Goal: Task Accomplishment & Management: Complete application form

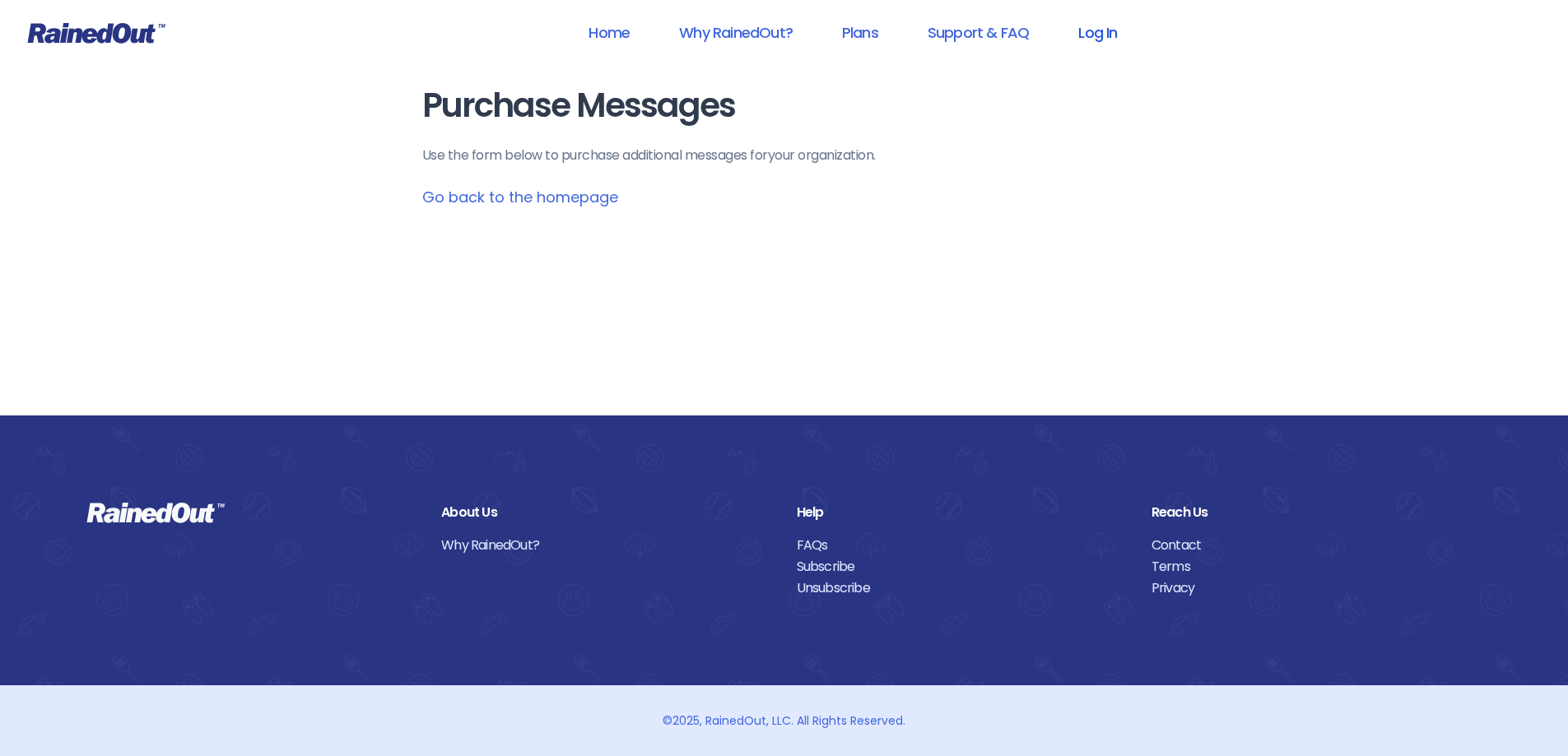
click at [1107, 42] on link "Log In" at bounding box center [1098, 32] width 81 height 37
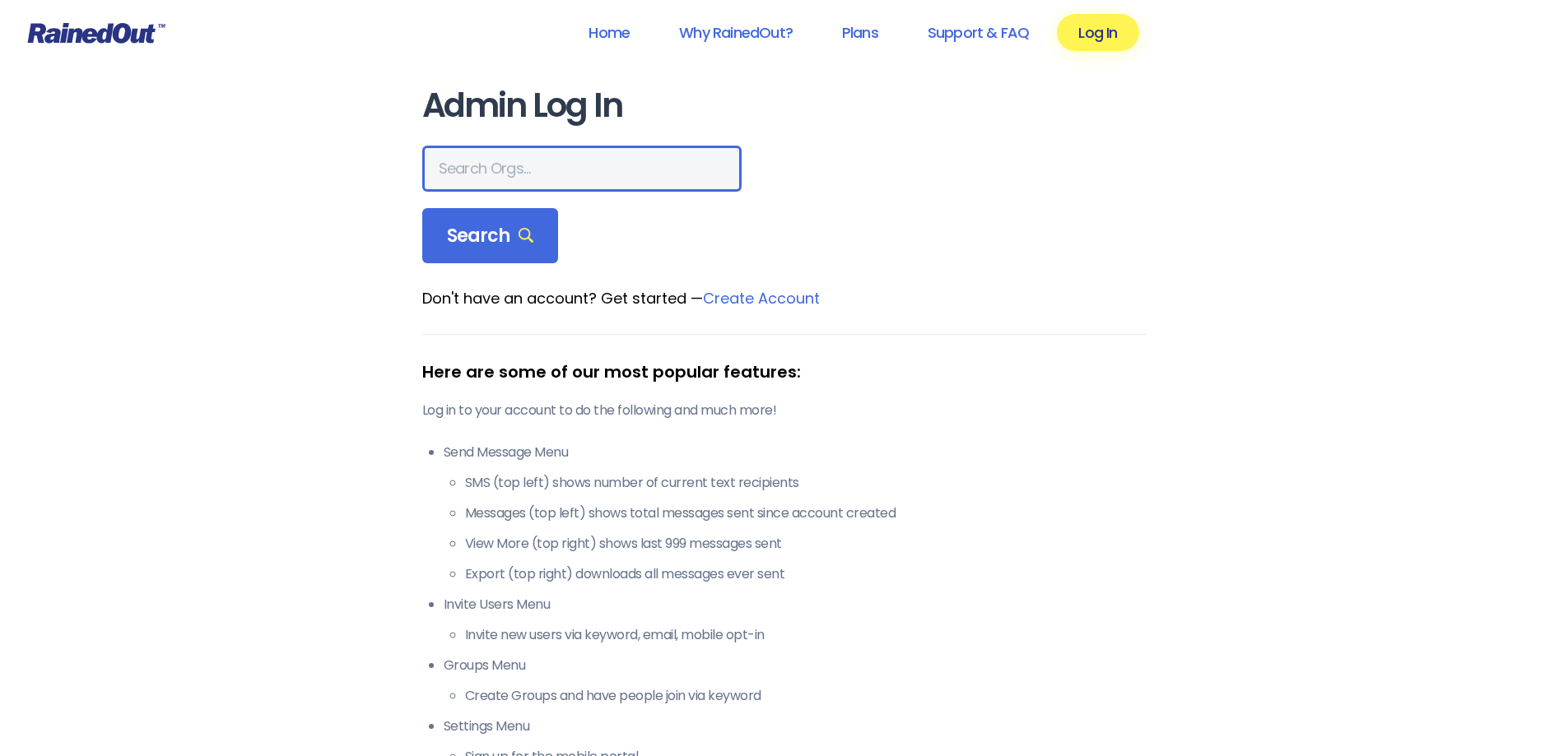
click at [588, 154] on input "text" at bounding box center [582, 169] width 320 height 46
type input "seabrook island"
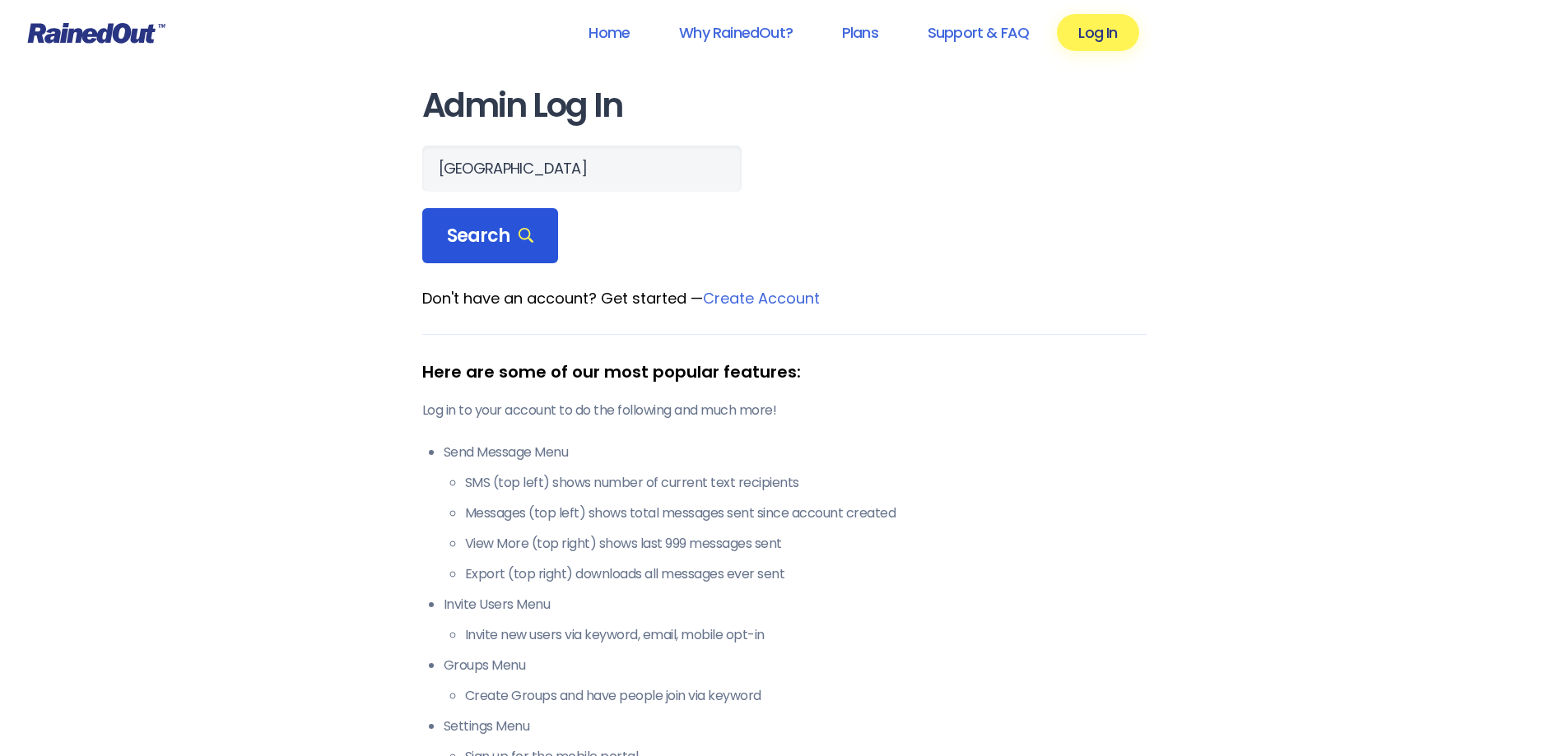
click at [487, 233] on span "Search" at bounding box center [491, 237] width 87 height 23
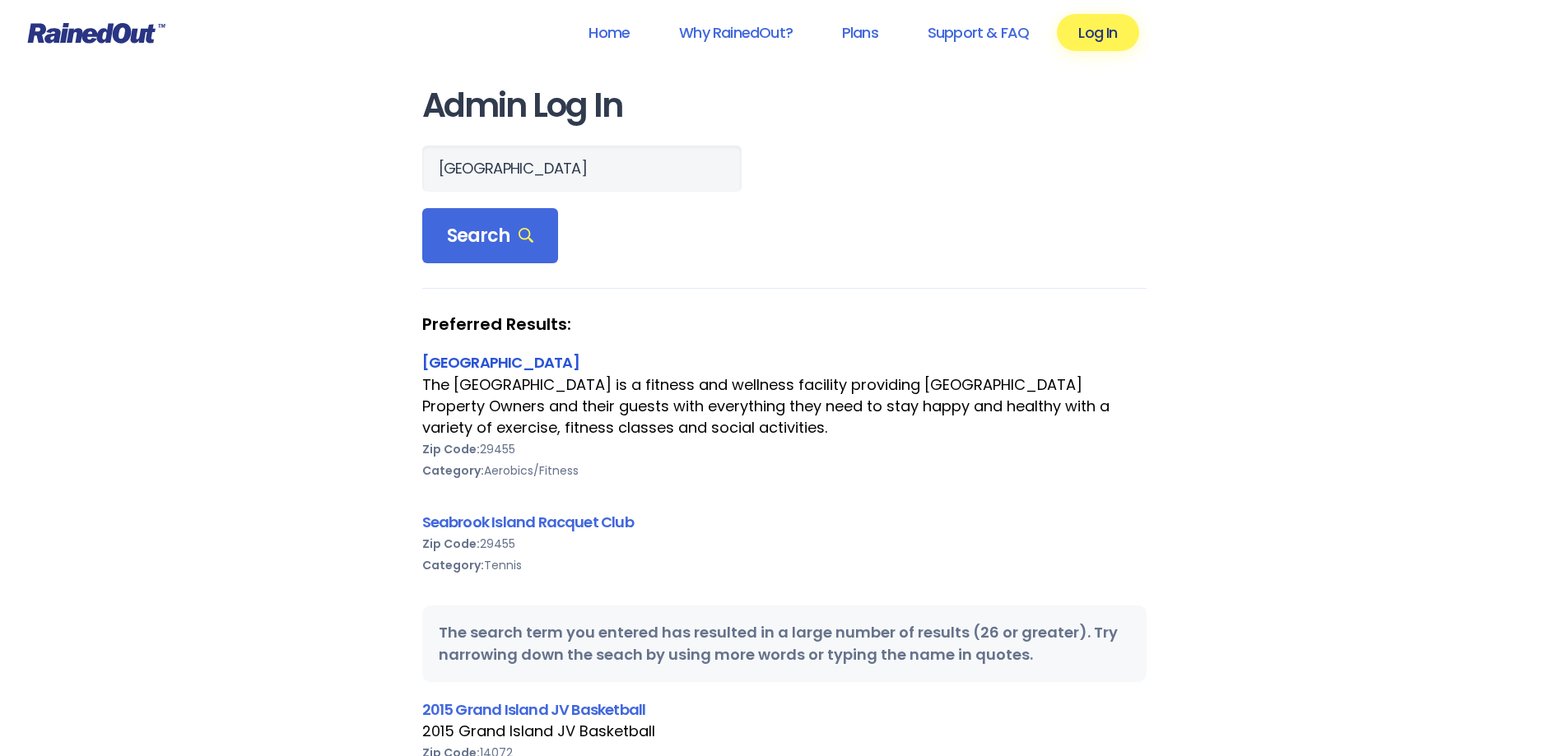
click at [566, 366] on link "Seabrook Island Lake House" at bounding box center [500, 362] width 157 height 20
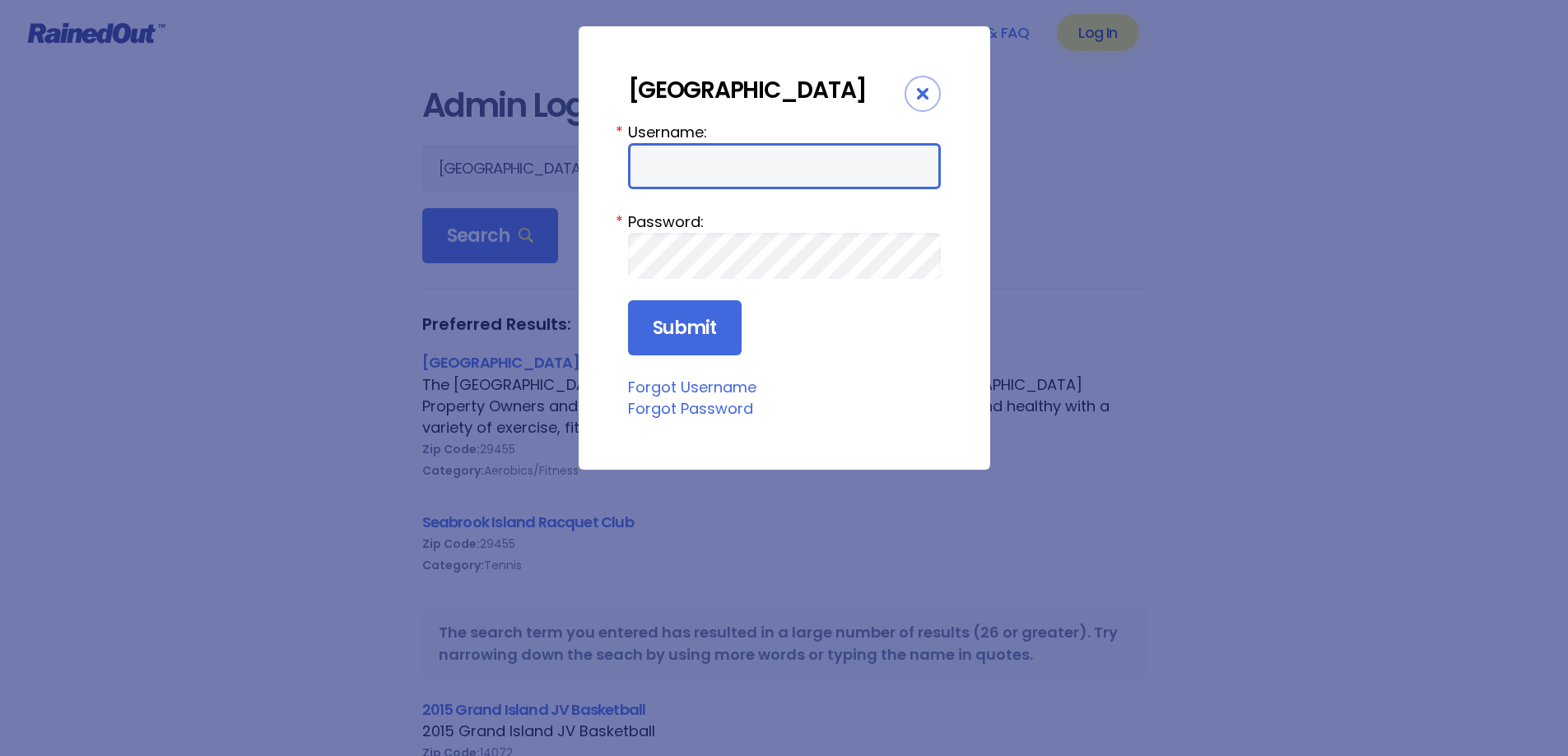
click at [745, 189] on input "Username:" at bounding box center [784, 166] width 313 height 46
type input "LakeHouse"
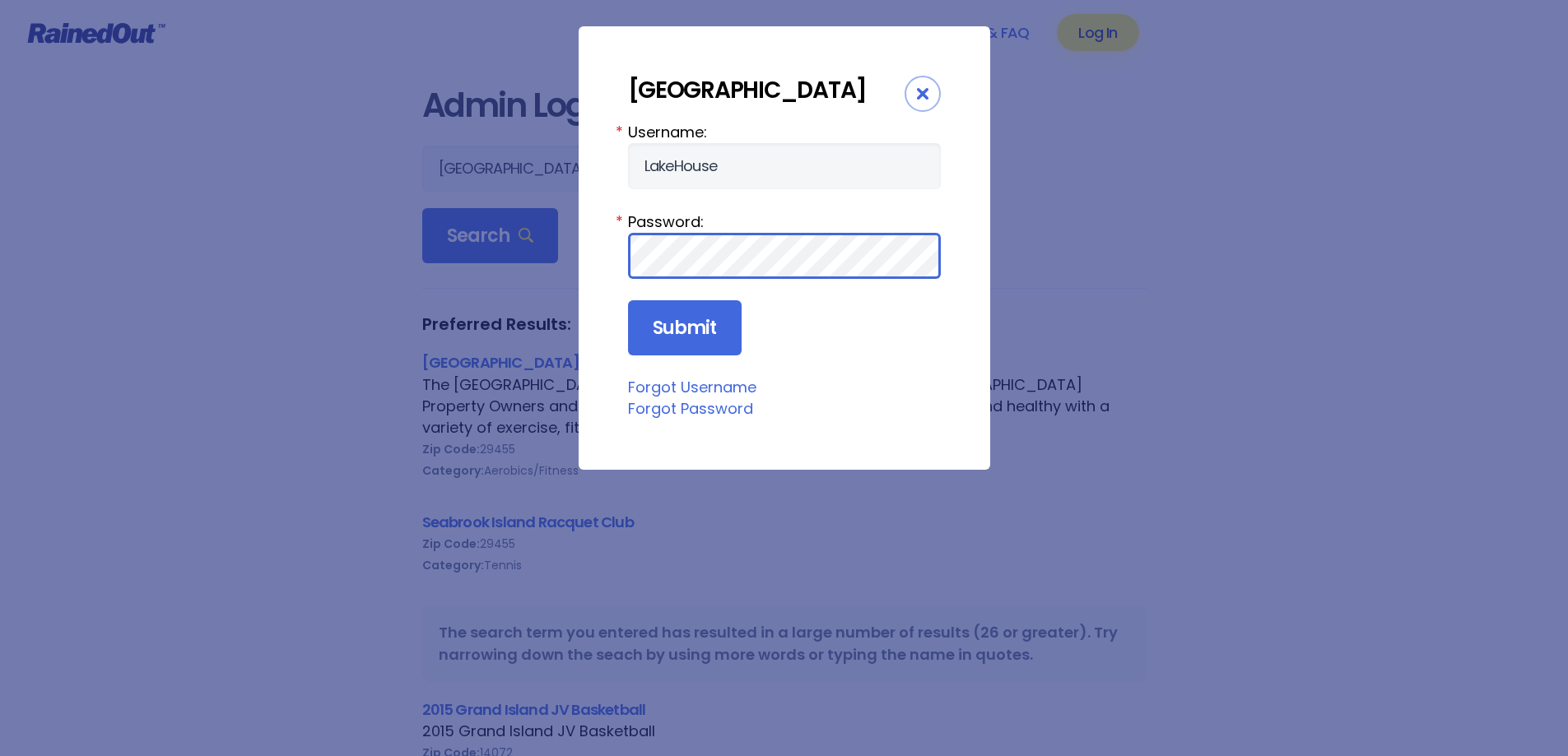
click at [628, 300] on input "Submit" at bounding box center [685, 328] width 114 height 56
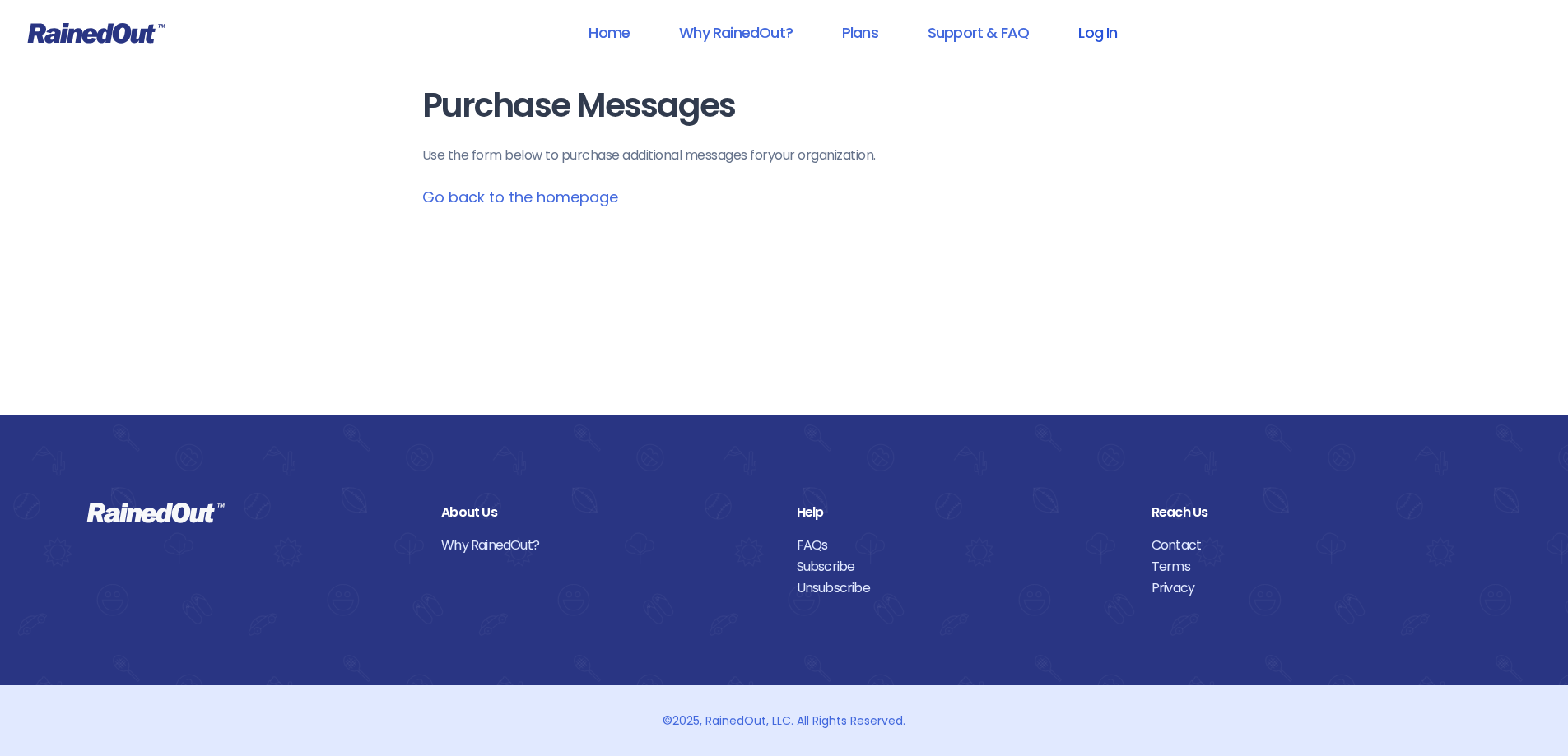
click at [1099, 40] on link "Log In" at bounding box center [1098, 32] width 81 height 37
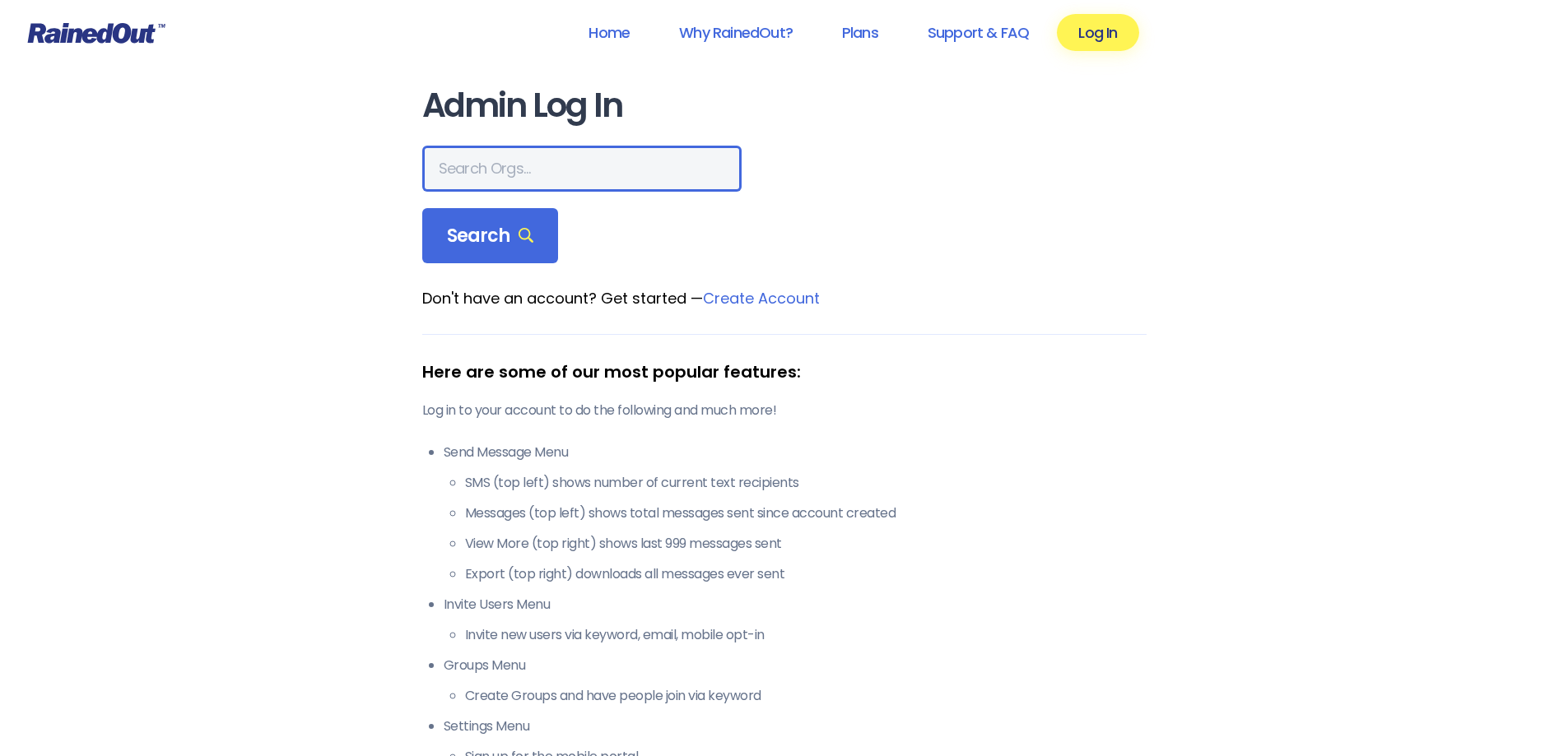
click at [522, 167] on input "text" at bounding box center [582, 169] width 320 height 46
type input "seabrook island"
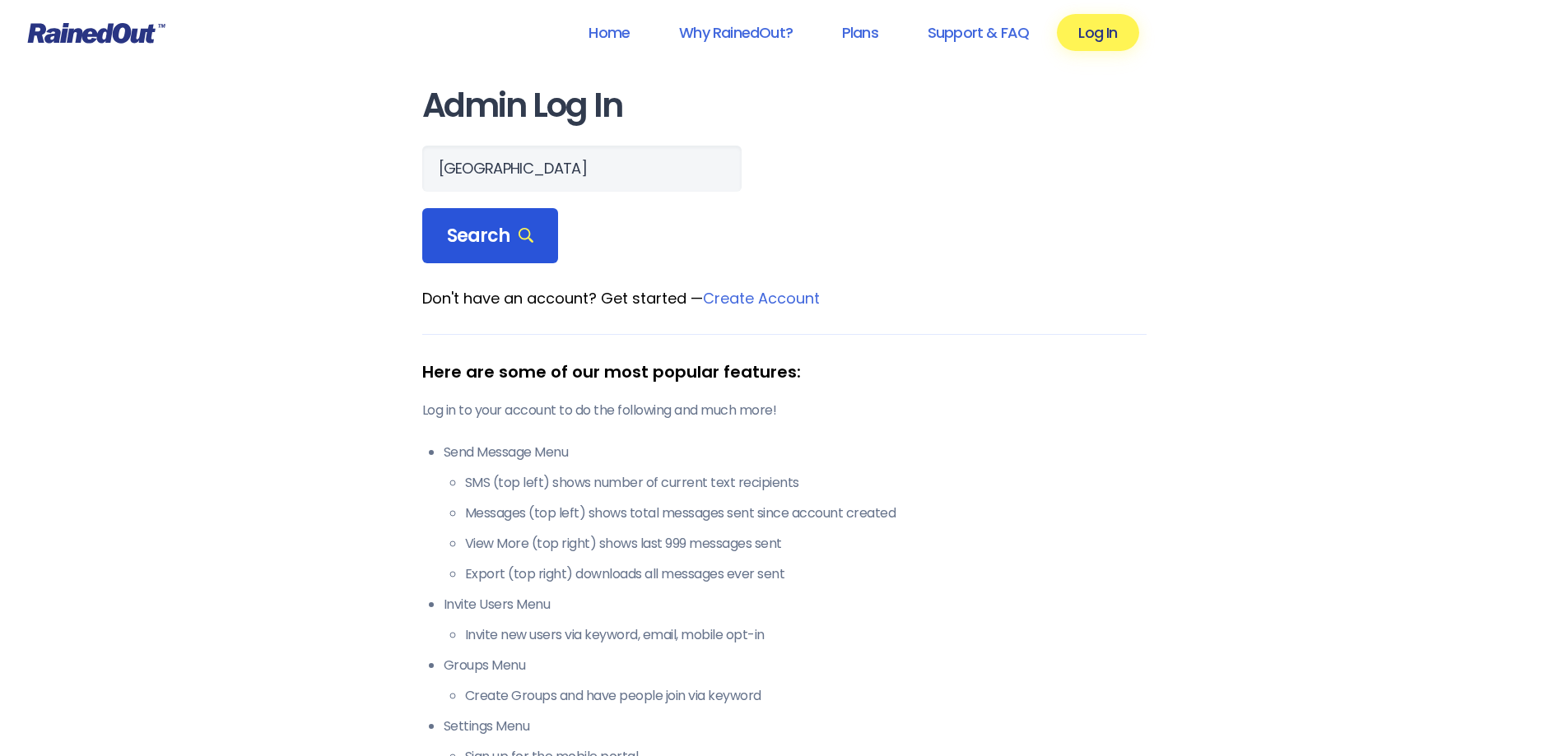
click at [499, 231] on span "Search" at bounding box center [491, 237] width 87 height 23
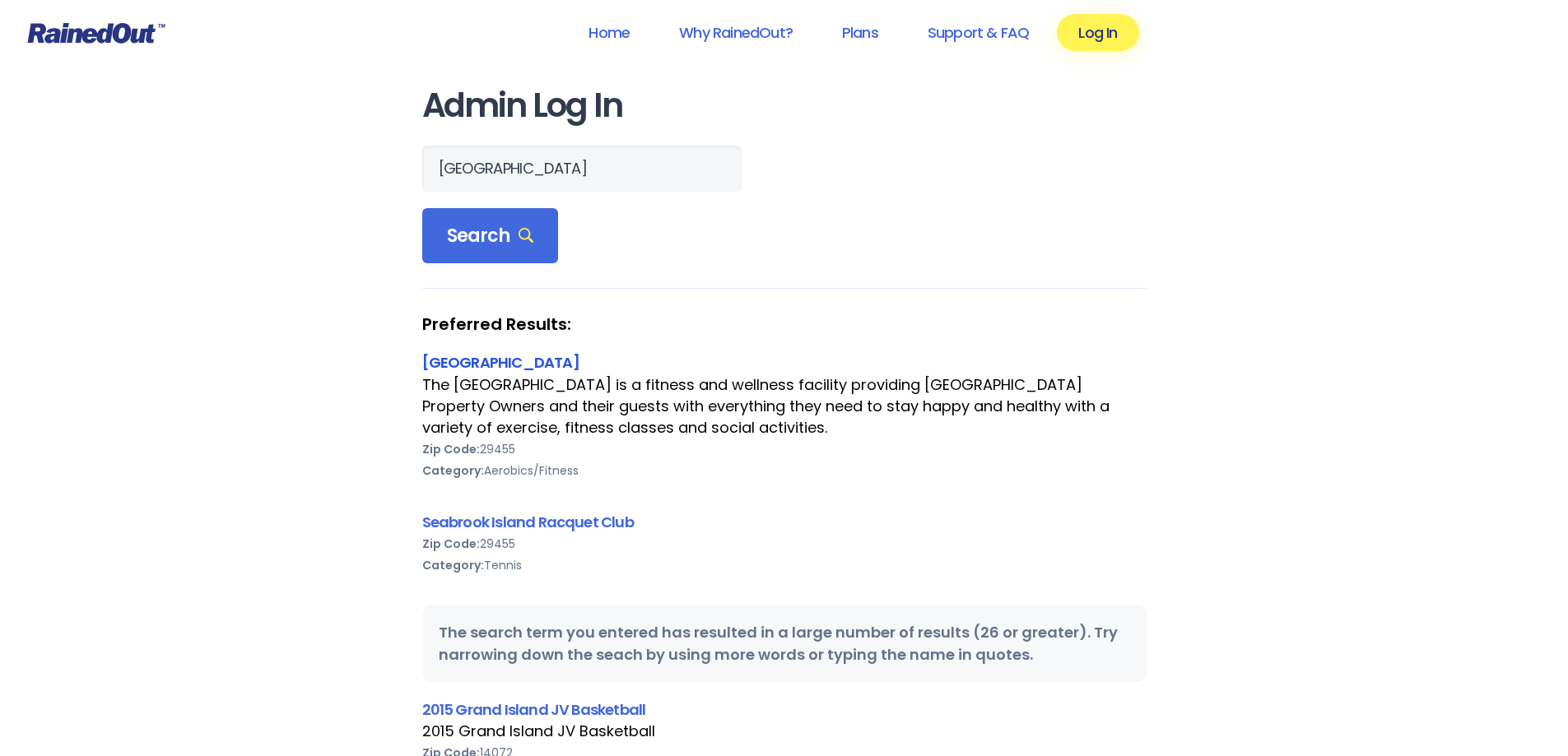
click at [501, 364] on link "Seabrook Island Lake House" at bounding box center [500, 362] width 157 height 20
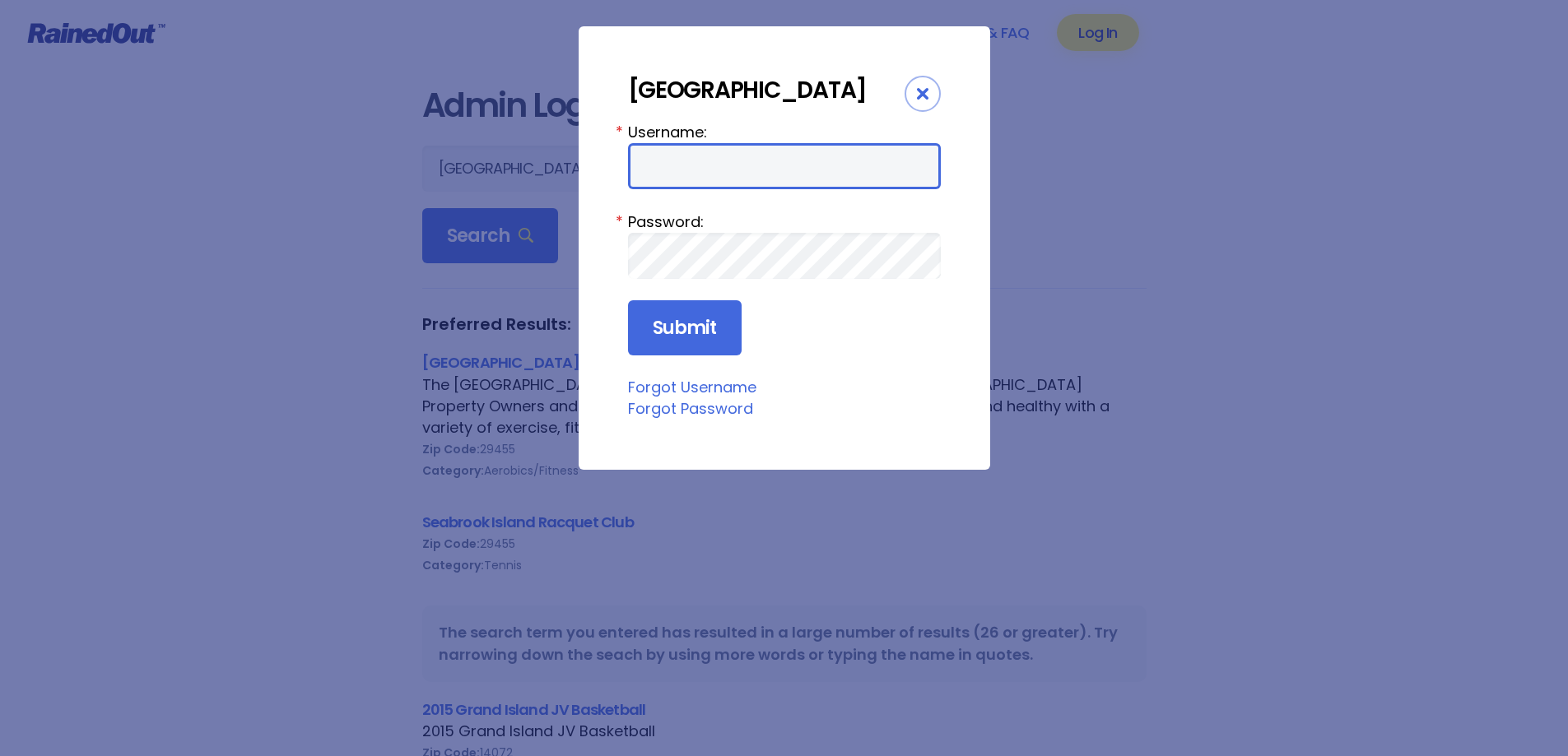
click at [725, 189] on input "Username:" at bounding box center [784, 166] width 313 height 46
type input "LakeHouse"
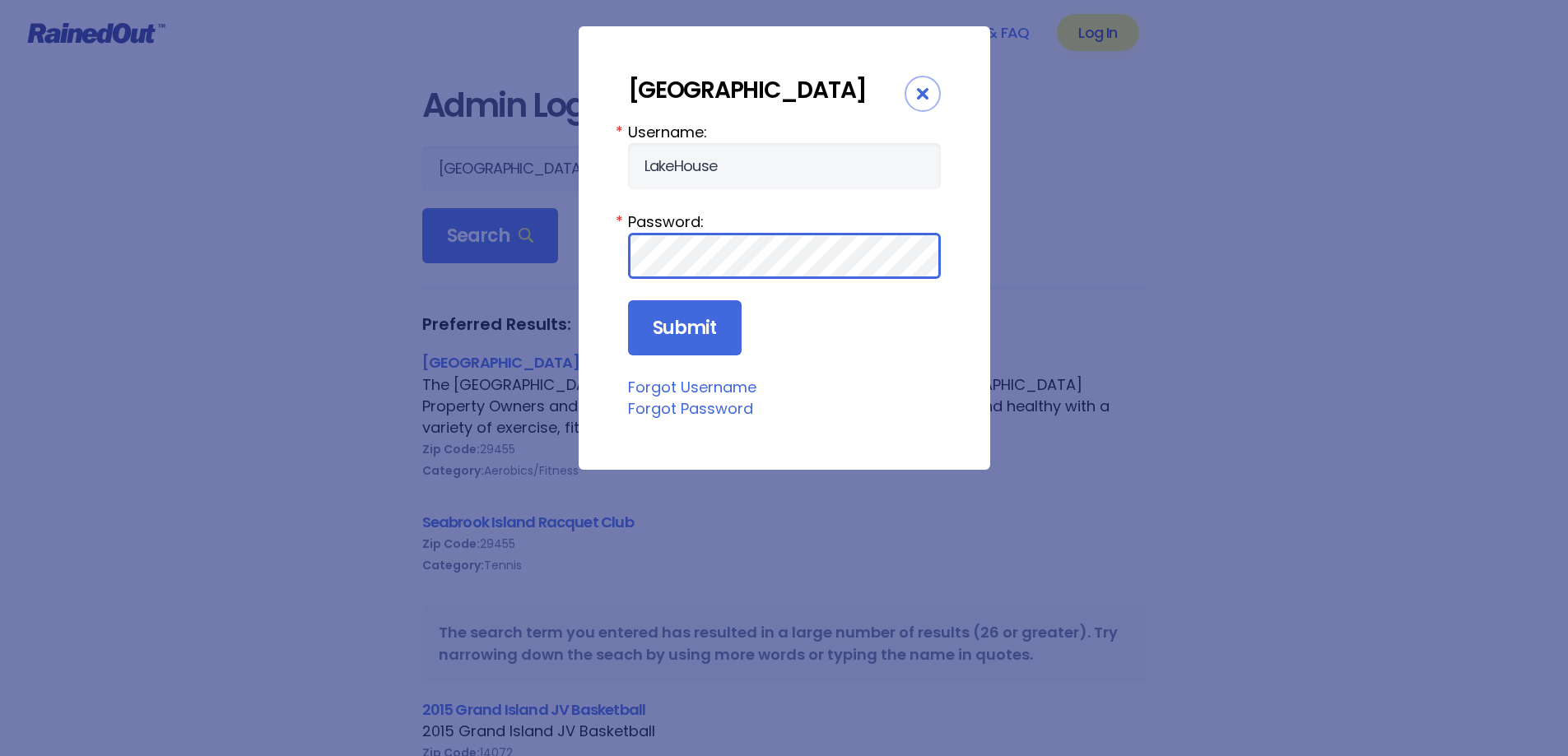
click at [628, 300] on input "Submit" at bounding box center [685, 328] width 114 height 56
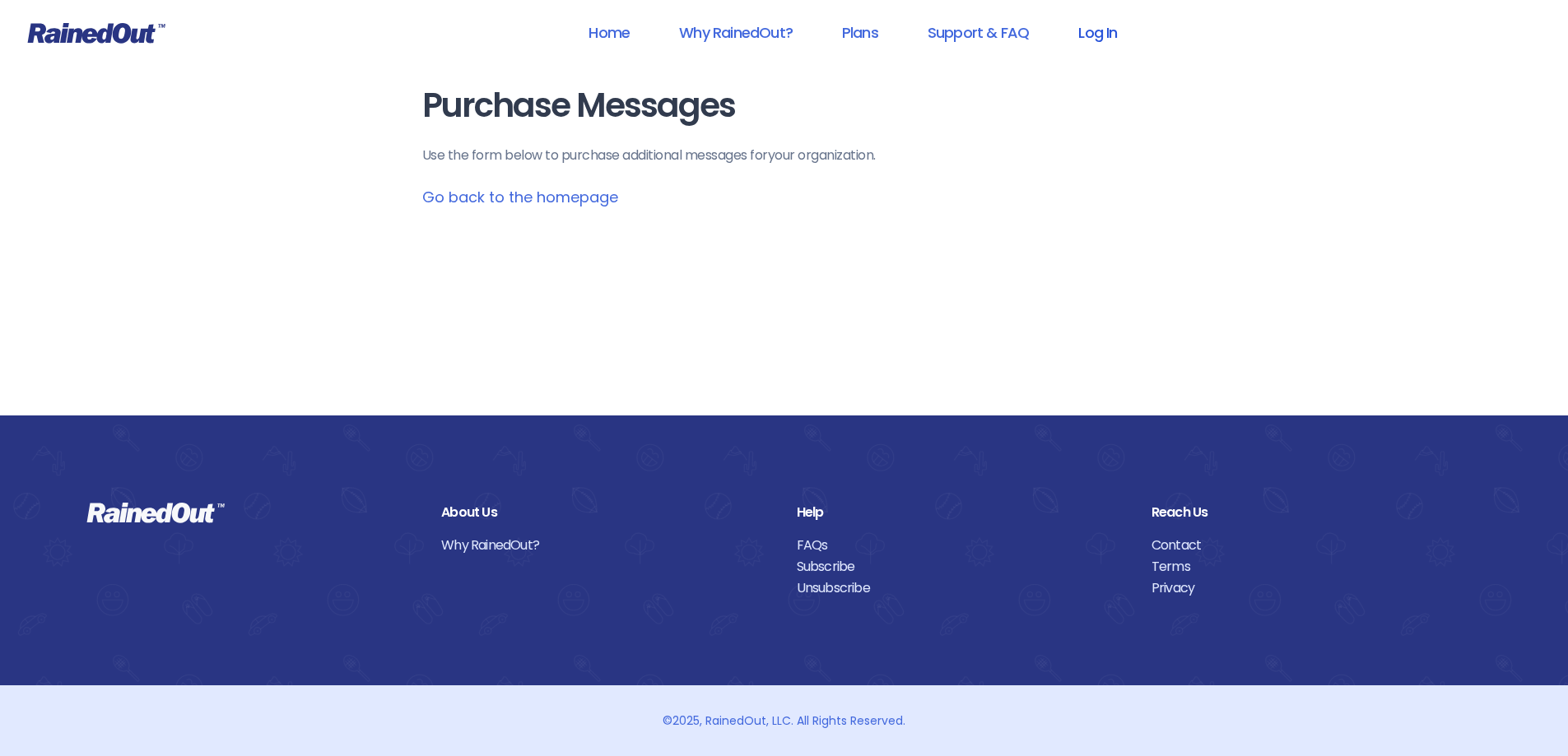
click at [1107, 48] on link "Log In" at bounding box center [1098, 32] width 81 height 37
